Goal: Transaction & Acquisition: Purchase product/service

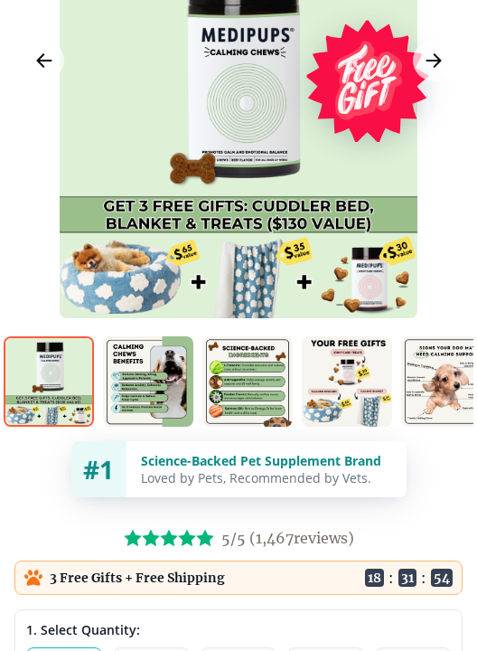
scroll to position [301, 0]
click at [146, 385] on img at bounding box center [148, 381] width 90 height 90
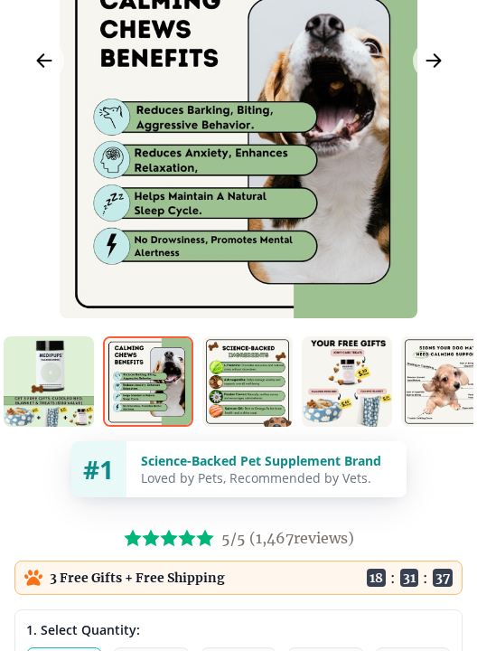
click at [259, 381] on img at bounding box center [248, 381] width 90 height 90
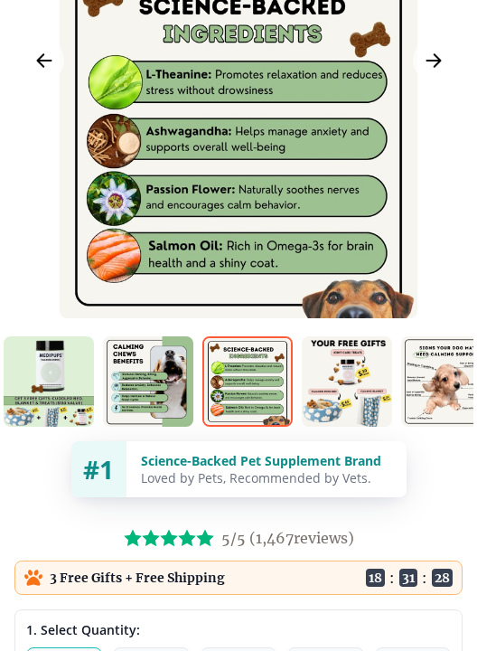
click at [435, 61] on icon "Next Image" at bounding box center [434, 61] width 14 height 13
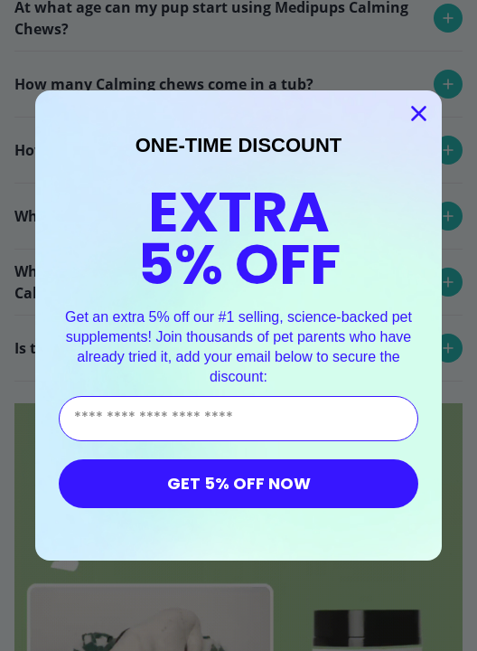
scroll to position [7872, 0]
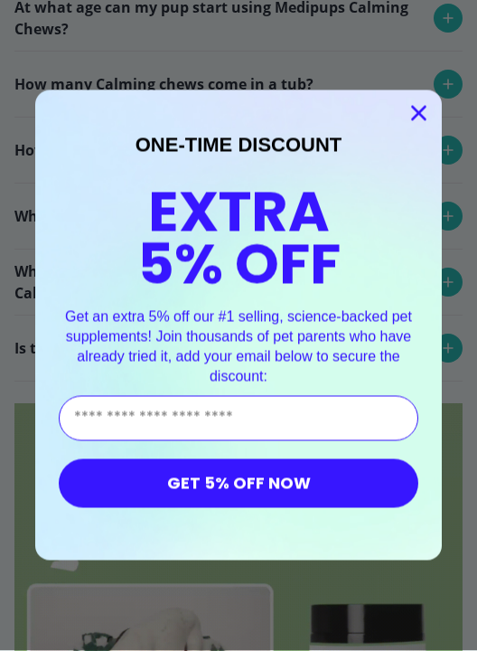
click at [179, 432] on input "Enter Your Email Address" at bounding box center [239, 418] width 360 height 45
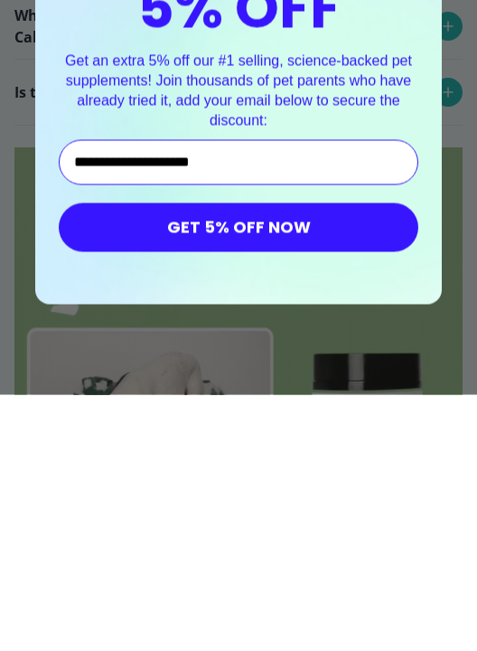
type input "**********"
click at [272, 459] on button "GET 5% OFF NOW" at bounding box center [239, 483] width 360 height 49
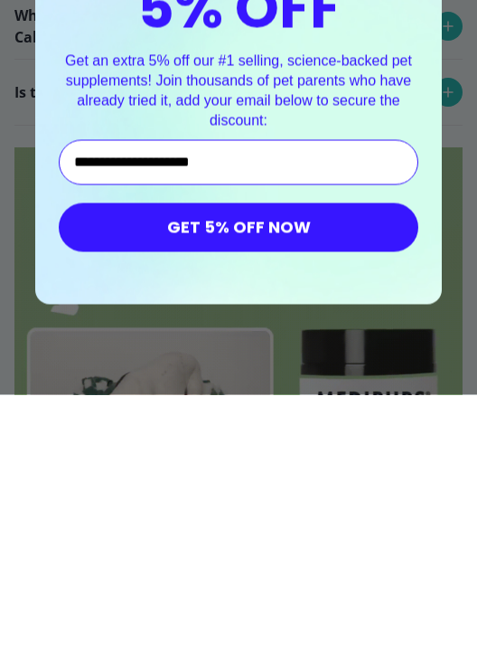
scroll to position [8129, 0]
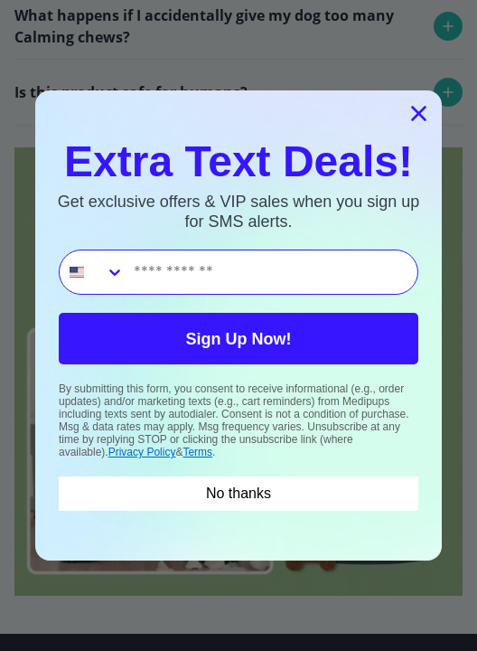
click at [243, 495] on button "No thanks" at bounding box center [239, 493] width 360 height 34
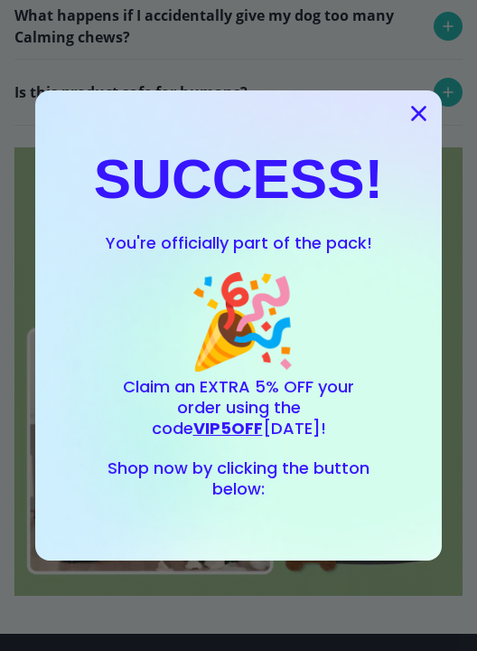
click at [263, 417] on span "VIP5OFF" at bounding box center [228, 428] width 70 height 23
click at [306, 399] on span "Claim an EXTRA 5% OFF your order using the code VIP5OFF [DATE]!" at bounding box center [238, 407] width 231 height 64
click at [263, 417] on span "VIP5OFF" at bounding box center [228, 428] width 70 height 23
copy span "VIP5OFF"
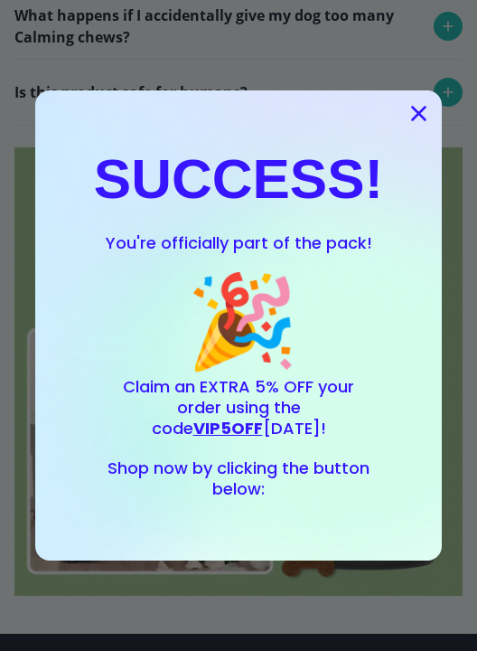
click at [312, 479] on span "Shop now by clicking the button below:" at bounding box center [239, 478] width 262 height 43
click at [253, 495] on span "Shop now by clicking the button below:" at bounding box center [239, 478] width 262 height 43
click at [425, 117] on circle "Close dialog" at bounding box center [419, 114] width 30 height 30
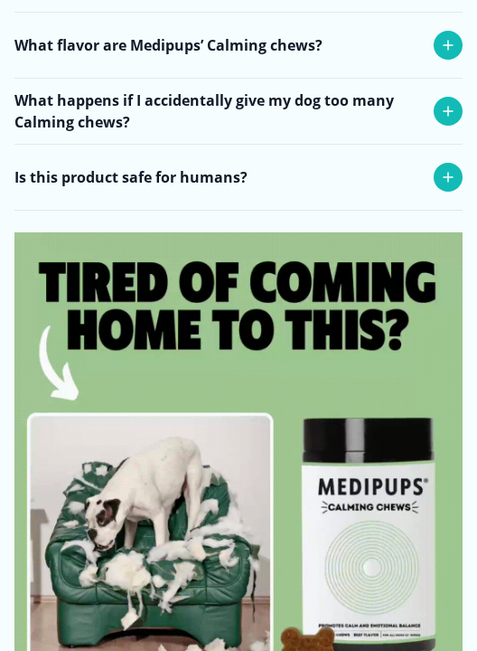
click at [371, 491] on img at bounding box center [238, 457] width 448 height 448
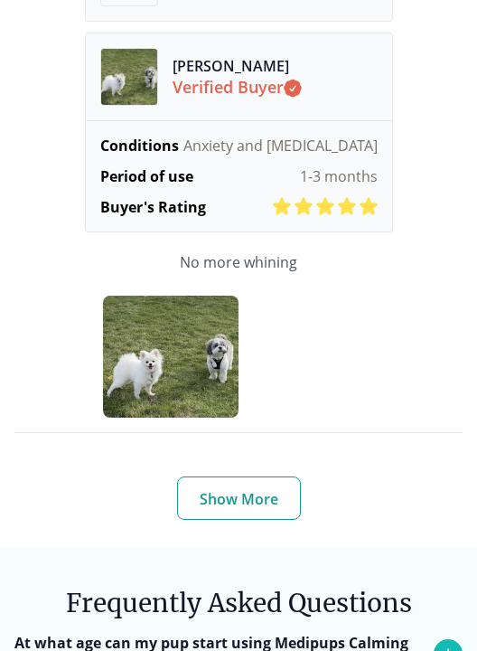
scroll to position [7221, 0]
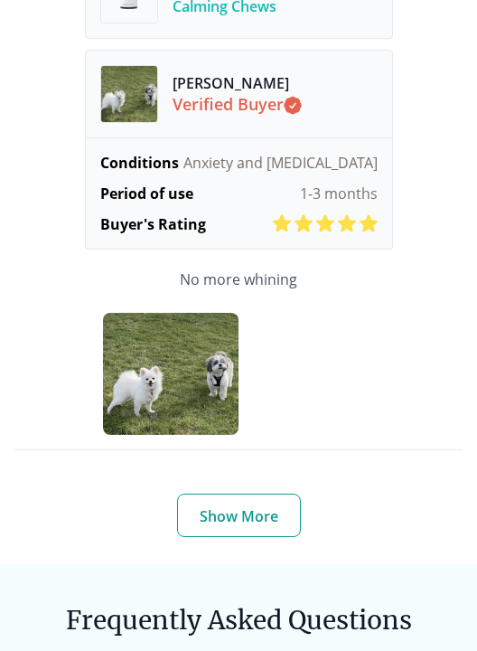
click at [269, 501] on button "Show More" at bounding box center [239, 515] width 124 height 43
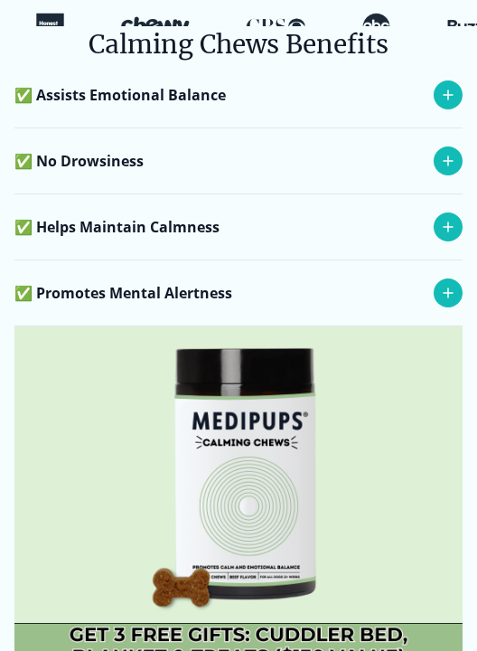
scroll to position [2441, 0]
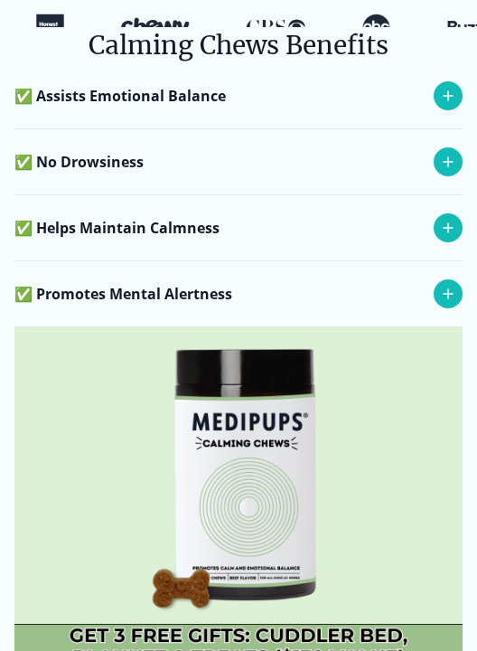
click at [179, 454] on img at bounding box center [238, 551] width 448 height 448
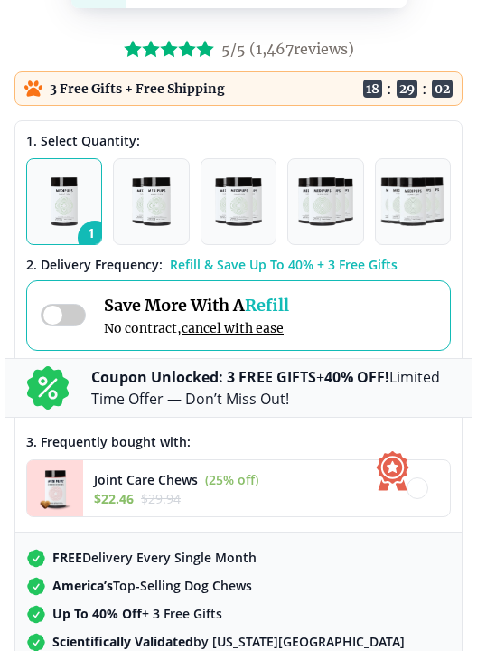
scroll to position [790, 0]
click at [65, 326] on span at bounding box center [63, 315] width 45 height 23
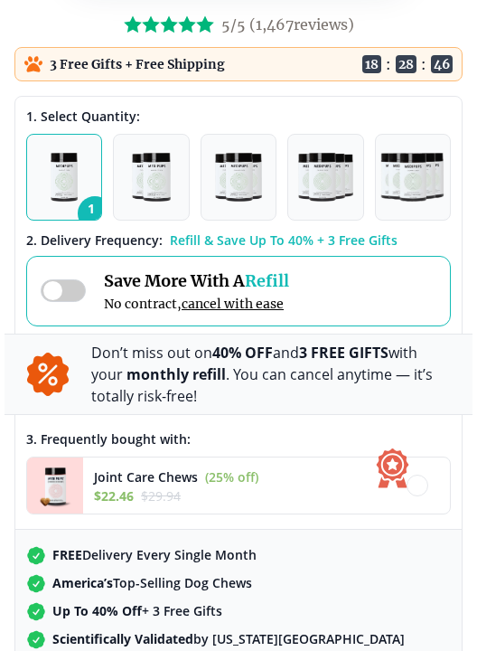
scroll to position [815, 0]
click at [337, 388] on p "Don’t miss out on 40% OFF and 3 FREE GIFTS with your monthly refill . You can c…" at bounding box center [271, 374] width 360 height 65
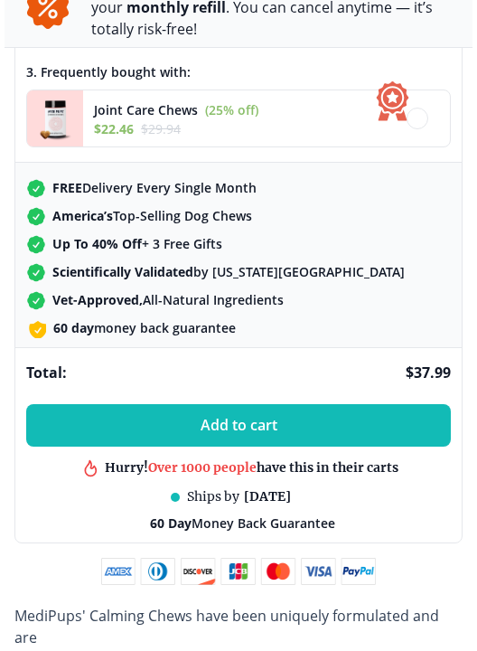
scroll to position [1182, 0]
click at [301, 435] on button "Add to cart" at bounding box center [238, 425] width 425 height 42
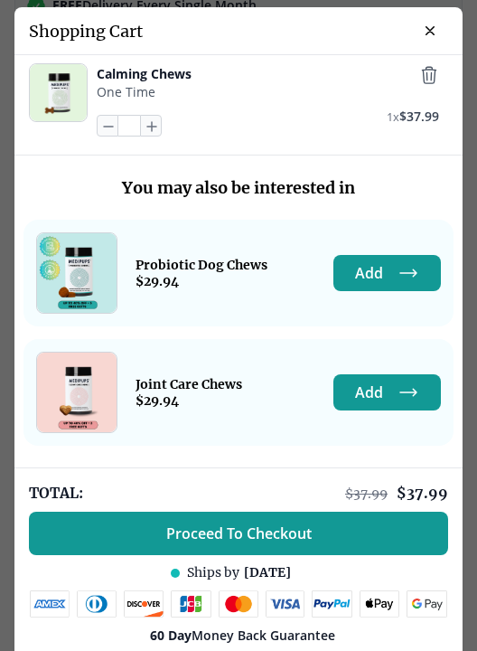
scroll to position [3, 0]
